Goal: Transaction & Acquisition: Purchase product/service

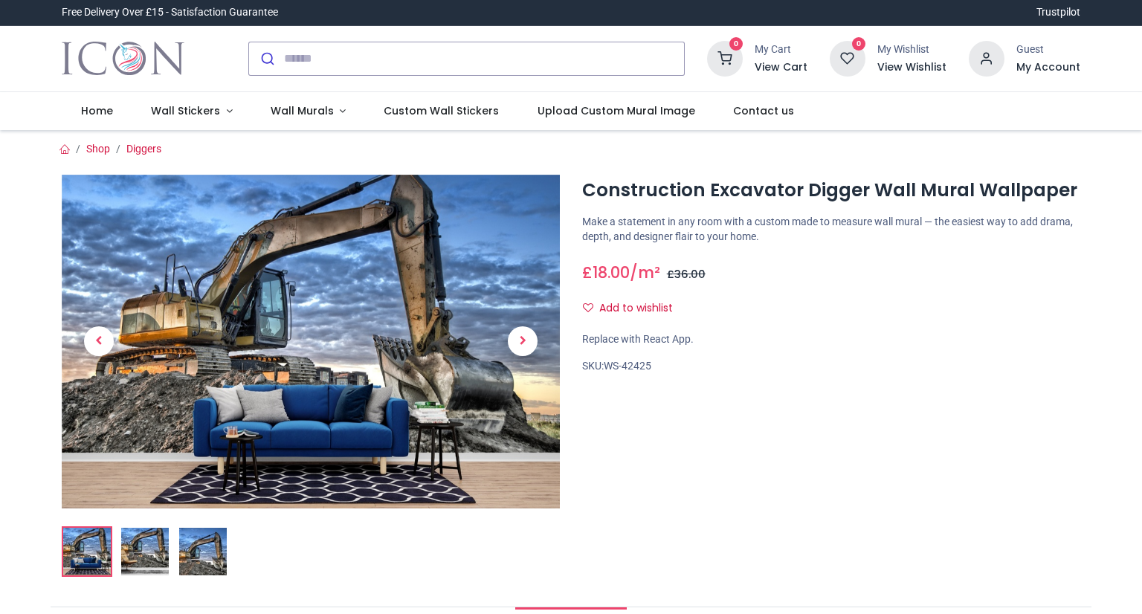
click at [152, 549] on img at bounding box center [145, 552] width 48 height 48
click at [196, 546] on img at bounding box center [203, 552] width 48 height 48
click at [138, 543] on img at bounding box center [145, 552] width 48 height 48
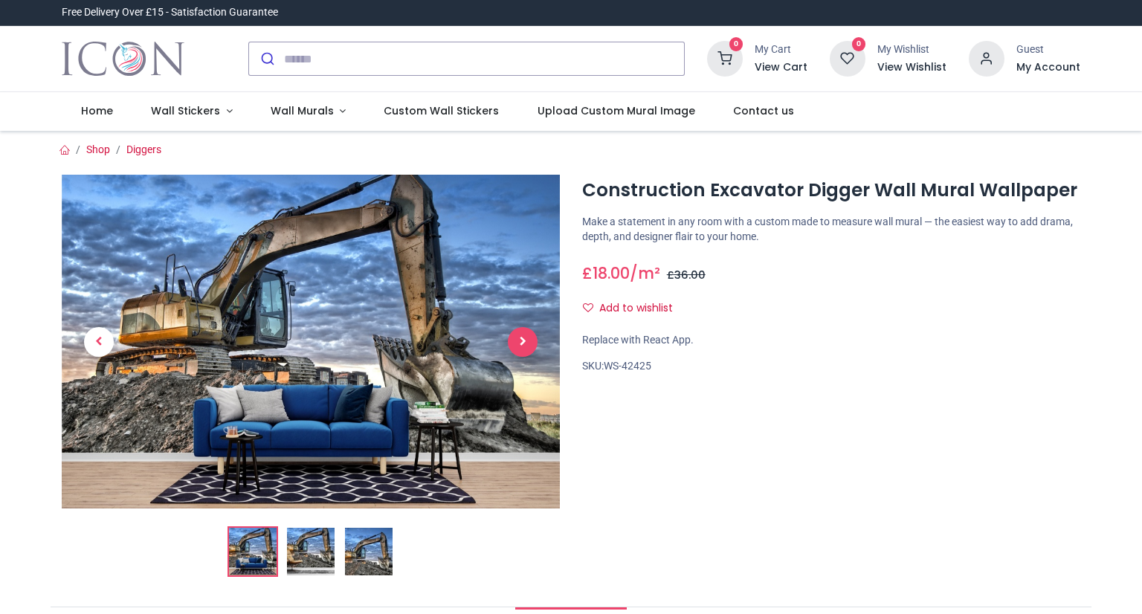
click at [530, 342] on span "Next" at bounding box center [523, 342] width 30 height 30
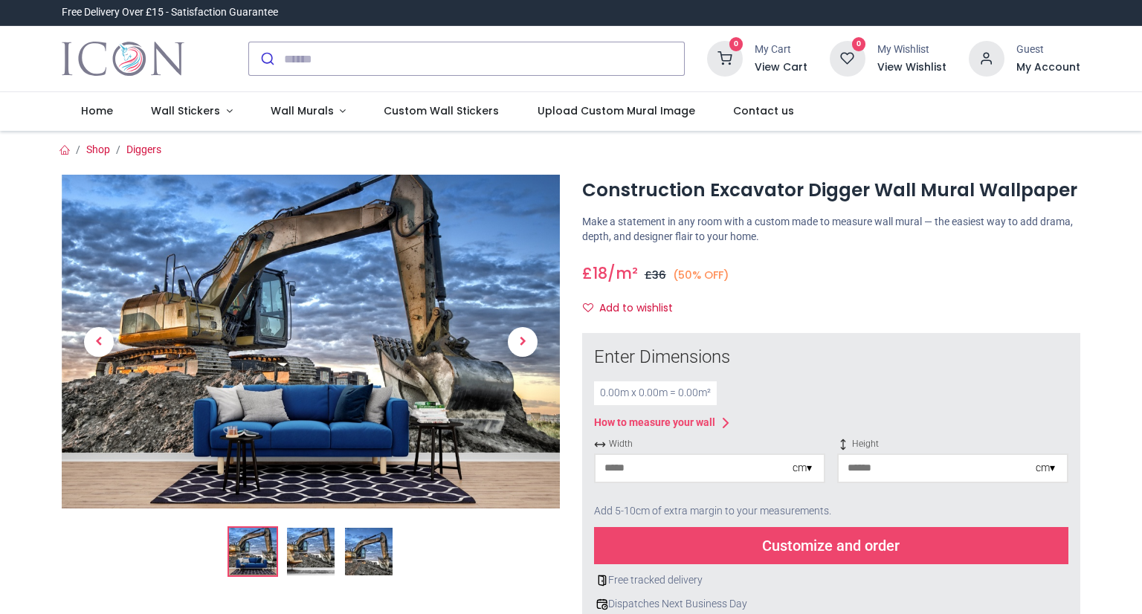
click at [530, 342] on span "Next" at bounding box center [523, 342] width 30 height 30
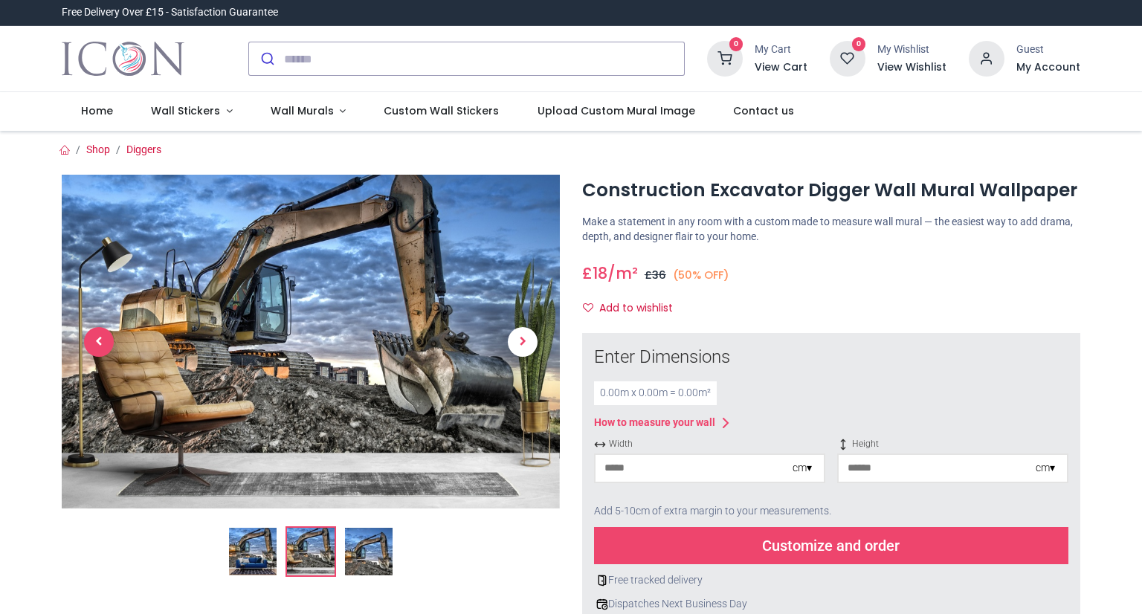
click at [97, 336] on span "Previous" at bounding box center [99, 342] width 30 height 30
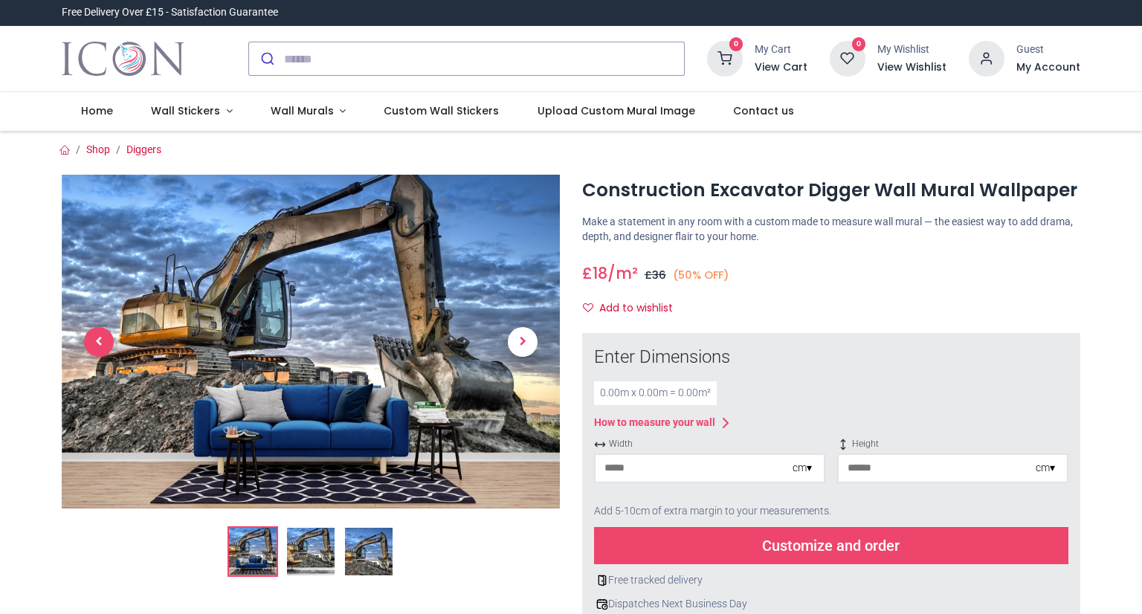
click at [97, 336] on span "Previous" at bounding box center [99, 342] width 30 height 30
